Goal: Check status: Check status

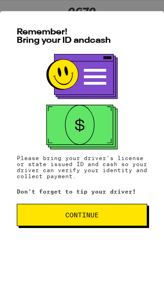
click at [94, 215] on span "Continue" at bounding box center [82, 215] width 34 height 7
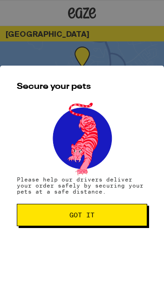
click at [93, 214] on span "Got it" at bounding box center [81, 215] width 25 height 7
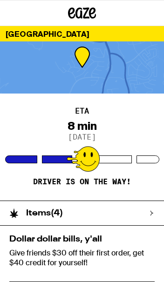
click at [150, 214] on icon at bounding box center [152, 214] width 6 height 6
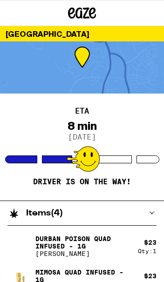
click at [143, 213] on div "Items ( 4 )" at bounding box center [77, 213] width 155 height 24
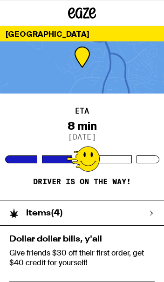
click at [149, 216] on div "Items ( 4 )" at bounding box center [77, 213] width 155 height 24
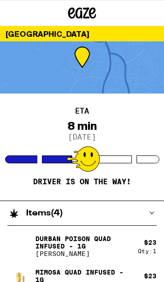
click at [95, 34] on div "[GEOGRAPHIC_DATA]" at bounding box center [82, 33] width 164 height 15
click at [85, 16] on icon at bounding box center [82, 12] width 14 height 11
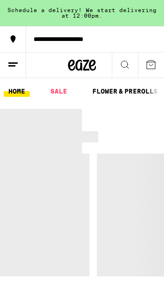
click at [14, 66] on line at bounding box center [11, 66] width 7 height 0
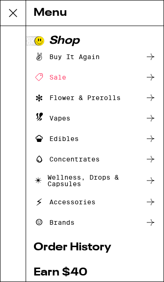
click at [96, 247] on link "Order History" at bounding box center [95, 247] width 123 height 11
